Goal: Transaction & Acquisition: Purchase product/service

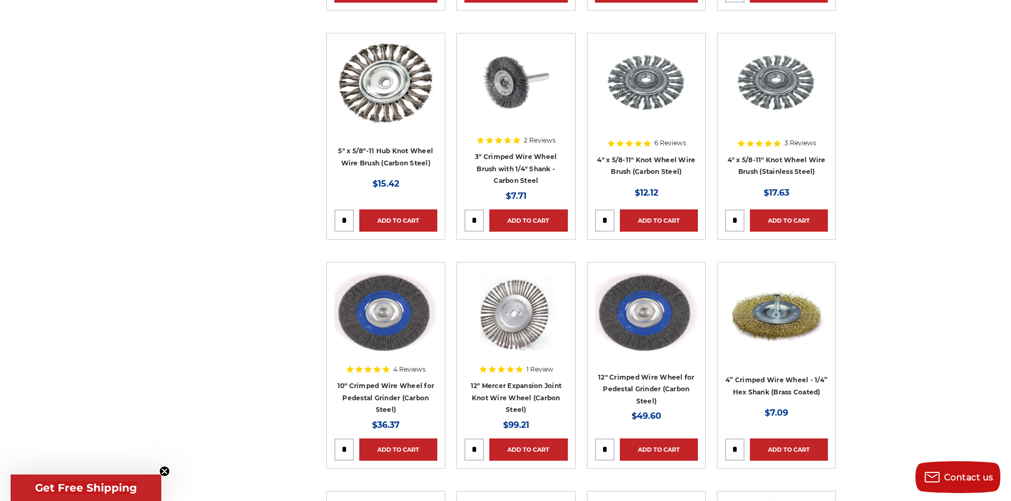
scroll to position [1220, 0]
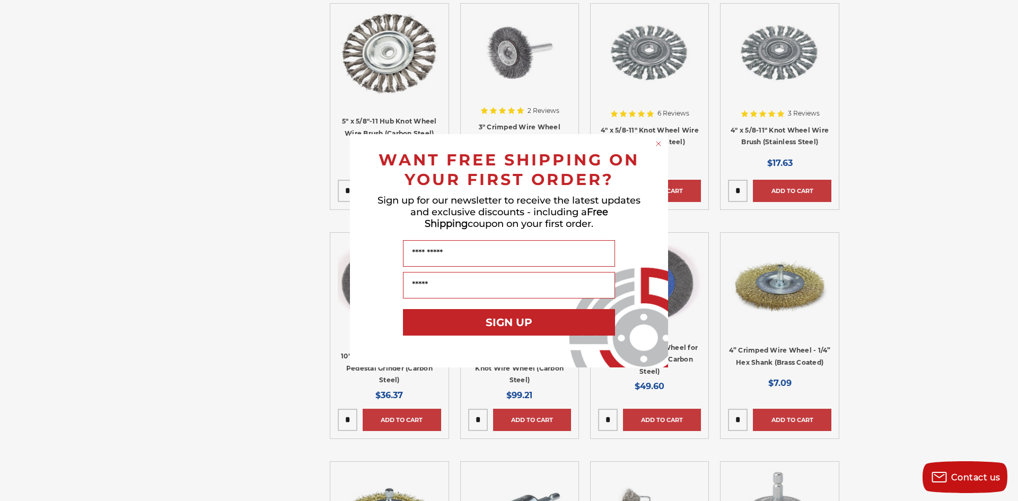
click at [660, 143] on circle "Close dialog" at bounding box center [659, 143] width 10 height 10
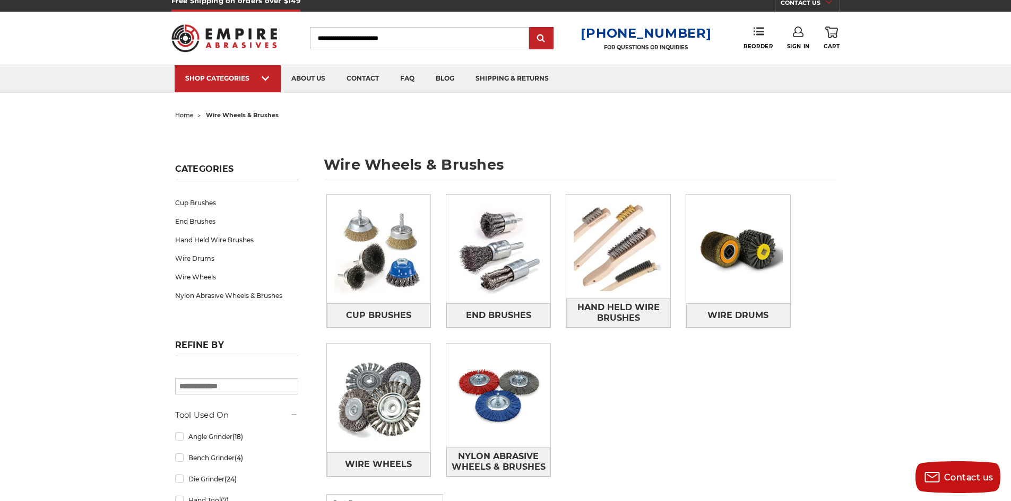
scroll to position [0, 0]
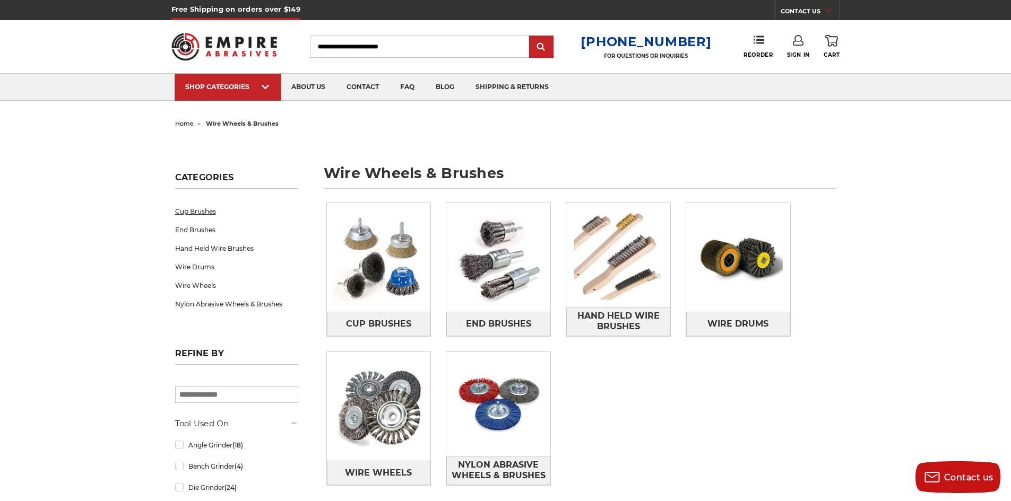
click at [212, 212] on link "Cup Brushes" at bounding box center [236, 211] width 123 height 19
